Goal: Transaction & Acquisition: Purchase product/service

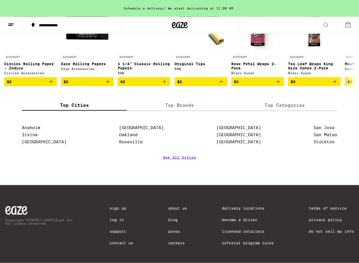
scroll to position [2013, 0]
